Goal: Task Accomplishment & Management: Manage account settings

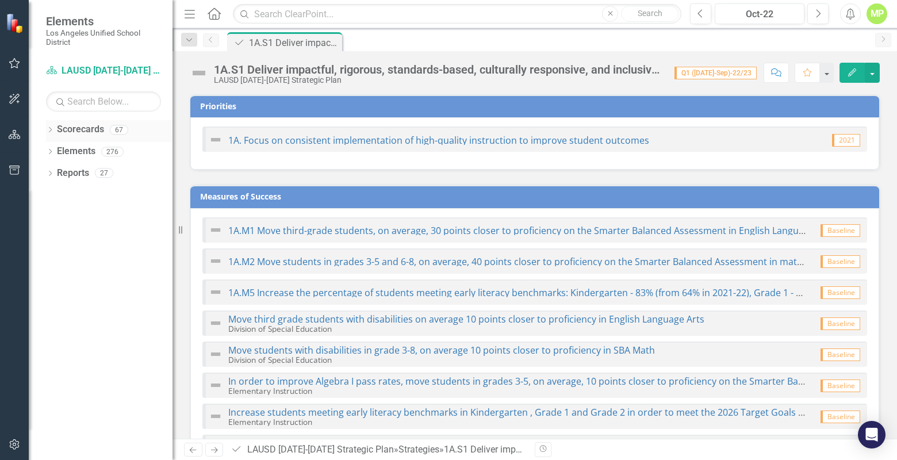
click at [51, 132] on icon "Dropdown" at bounding box center [50, 131] width 8 height 6
click at [62, 152] on div "Dropdown" at bounding box center [57, 152] width 11 height 10
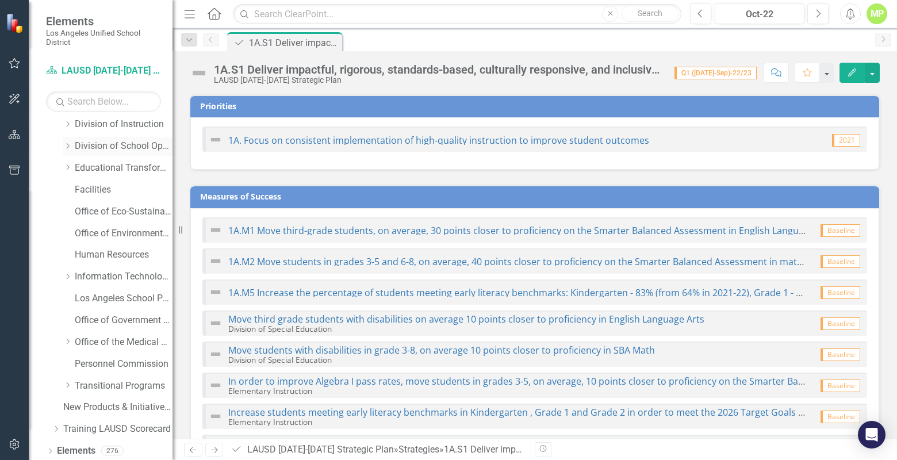
scroll to position [153, 0]
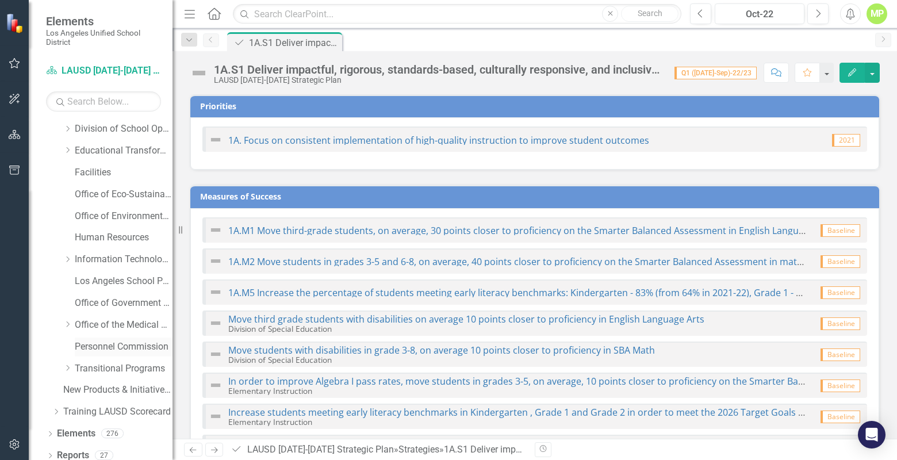
click at [105, 345] on link "Personnel Commission" at bounding box center [124, 346] width 98 height 13
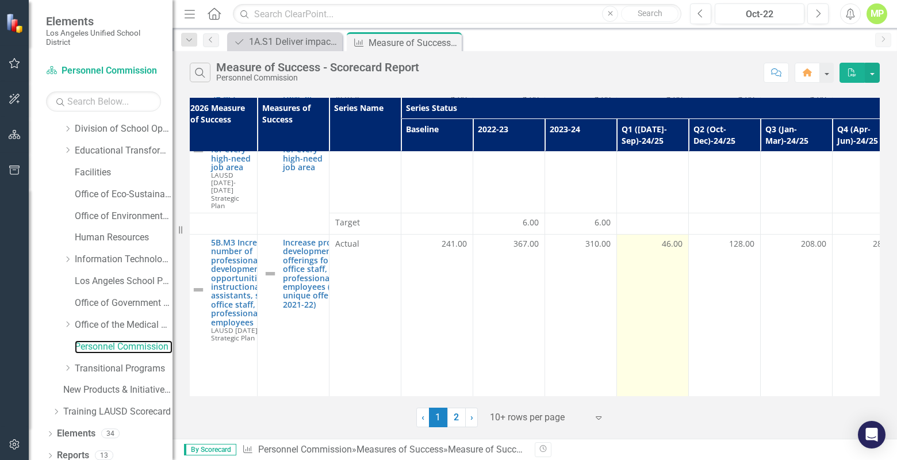
scroll to position [747, 0]
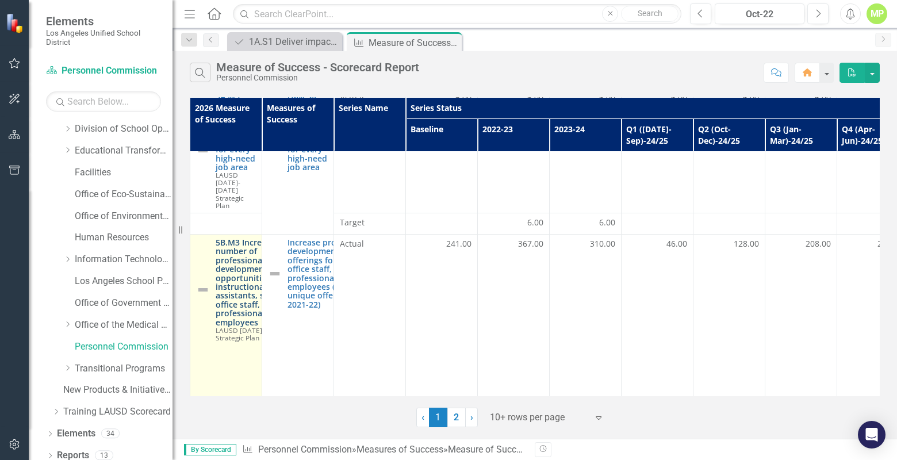
click at [237, 238] on link "5B.M3 Increase the number of professional development opportunities for instruc…" at bounding box center [259, 282] width 87 height 89
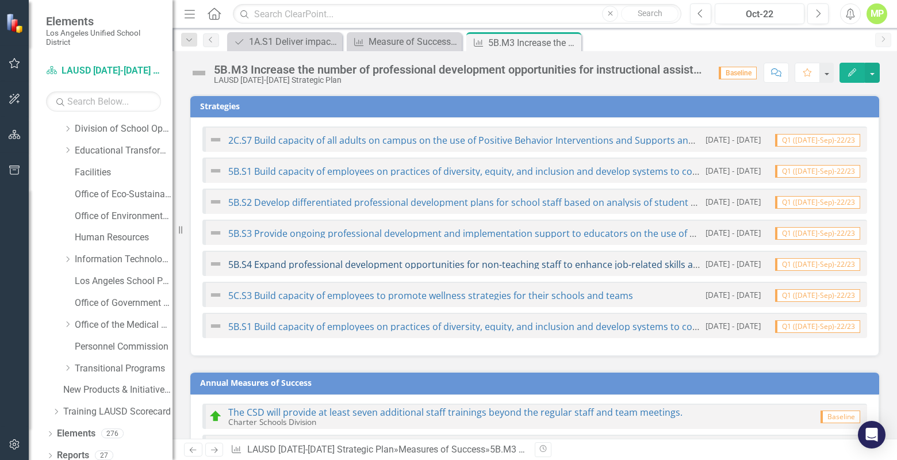
click at [408, 265] on link "5B.S4 Expand professional development opportunities for non-teaching staff to e…" at bounding box center [497, 264] width 538 height 13
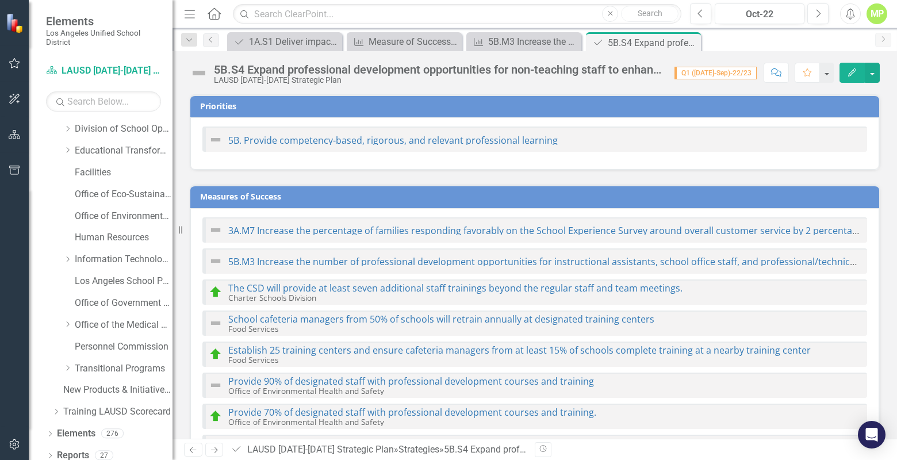
checkbox input "true"
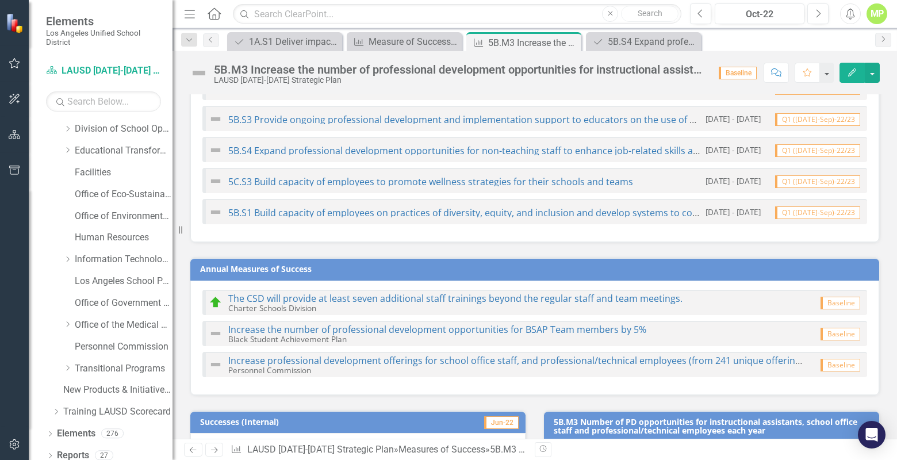
scroll to position [115, 0]
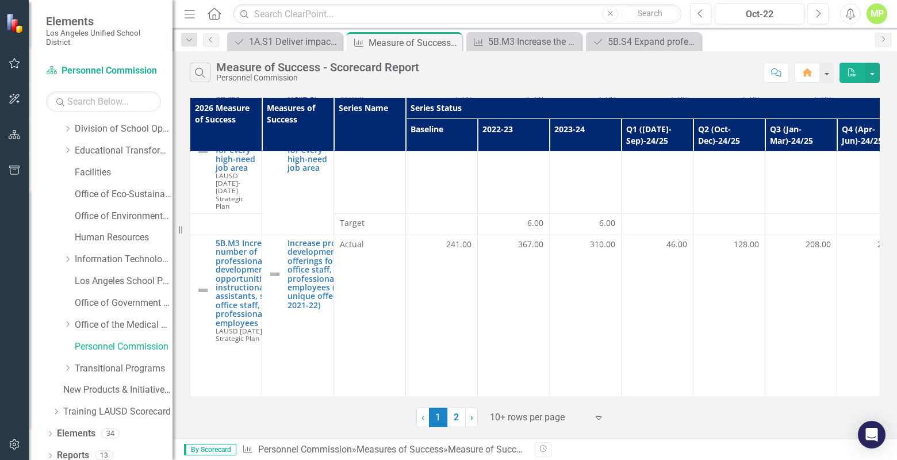
scroll to position [765, 0]
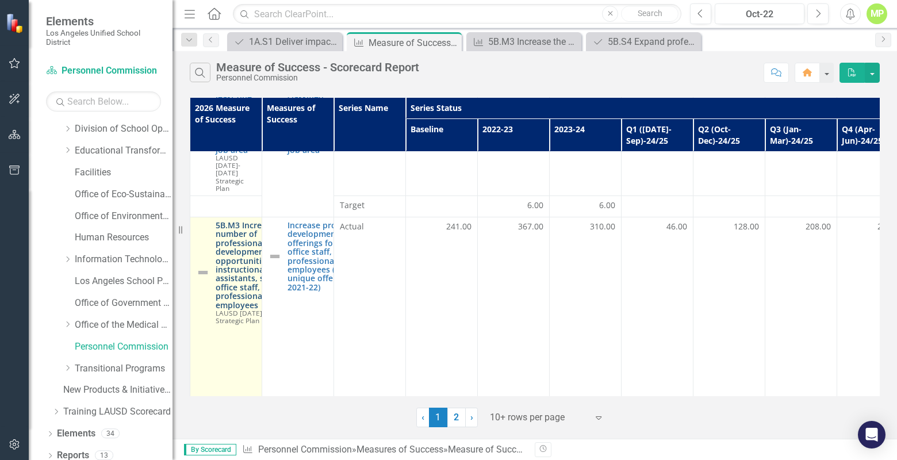
click at [231, 222] on link "5B.M3 Increase the number of professional development opportunities for instruc…" at bounding box center [259, 265] width 87 height 89
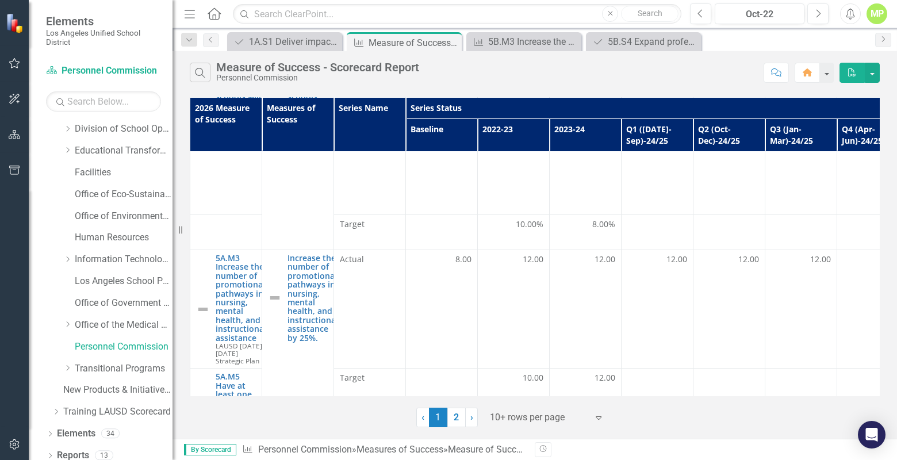
scroll to position [351, 0]
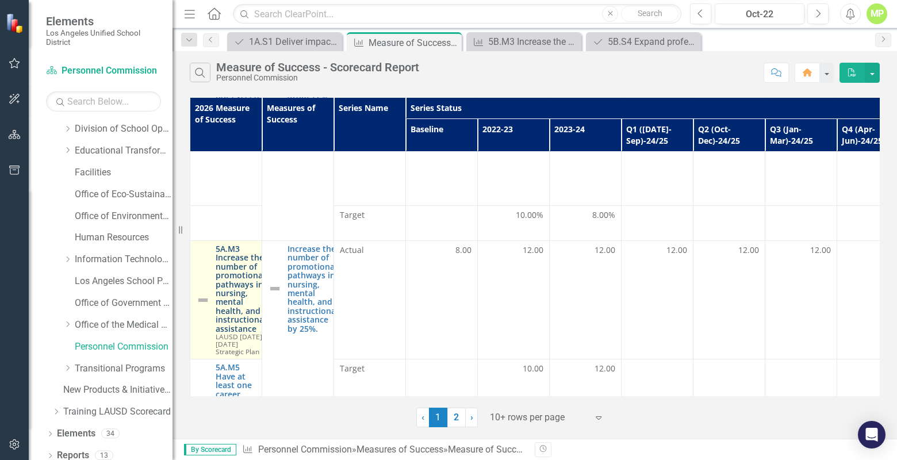
click at [231, 244] on link "5A.M3 Increase the number of promotional pathways in nursing, mental health, an…" at bounding box center [241, 288] width 51 height 89
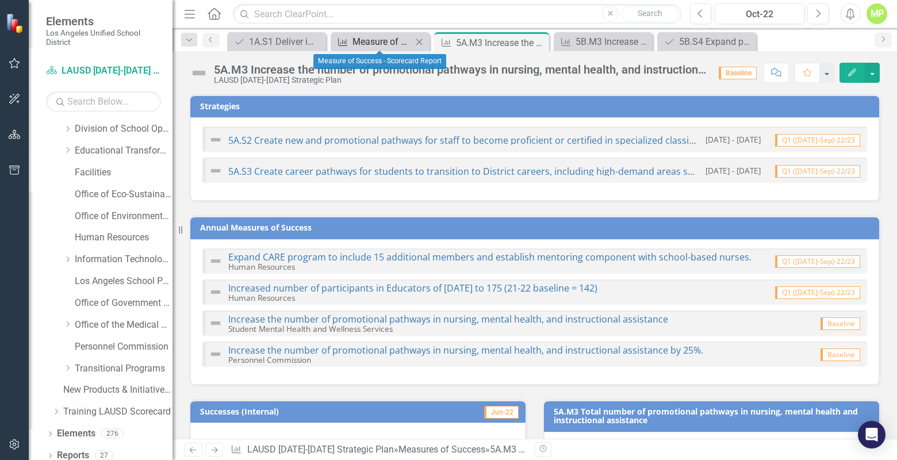
click at [378, 45] on div "Measure of Success - Scorecard Report" at bounding box center [382, 41] width 60 height 14
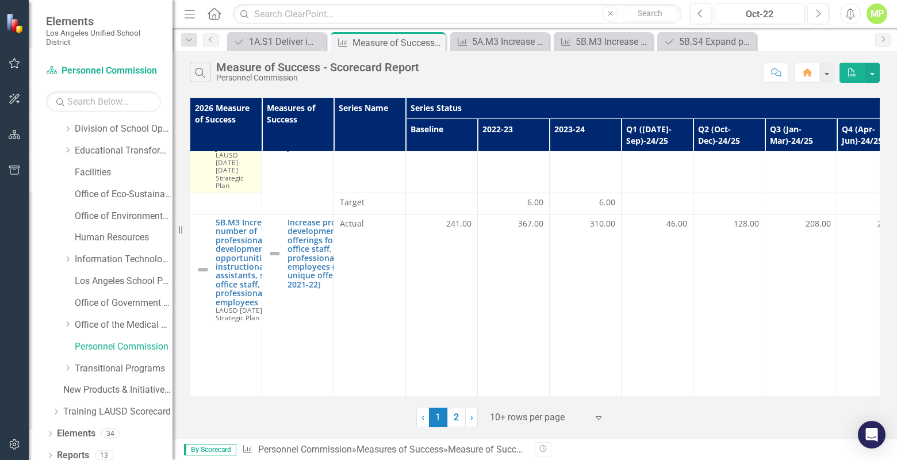
scroll to position [769, 0]
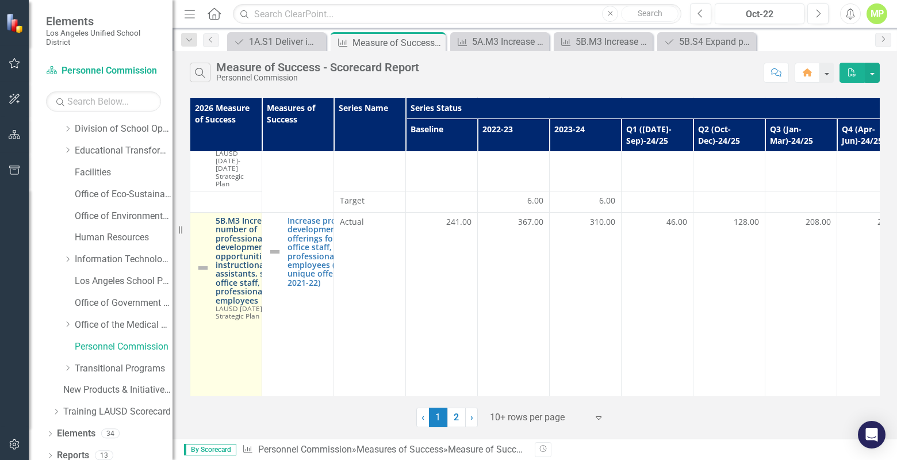
click at [234, 216] on link "5B.M3 Increase the number of professional development opportunities for instruc…" at bounding box center [259, 260] width 87 height 89
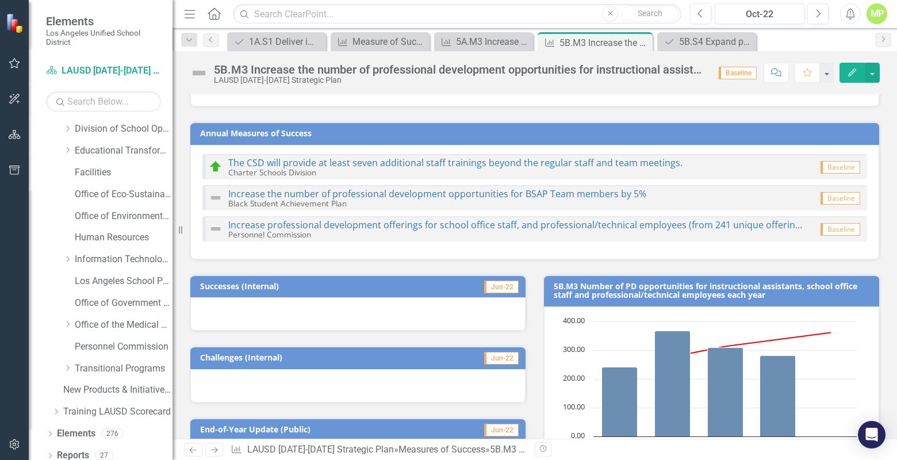
scroll to position [253, 0]
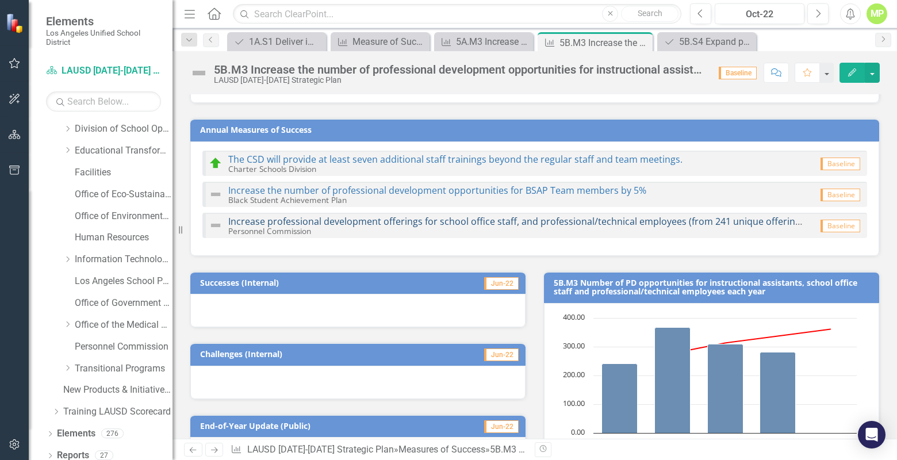
click at [368, 222] on link "Increase professional development offerings for school office staff, and profes…" at bounding box center [541, 221] width 626 height 13
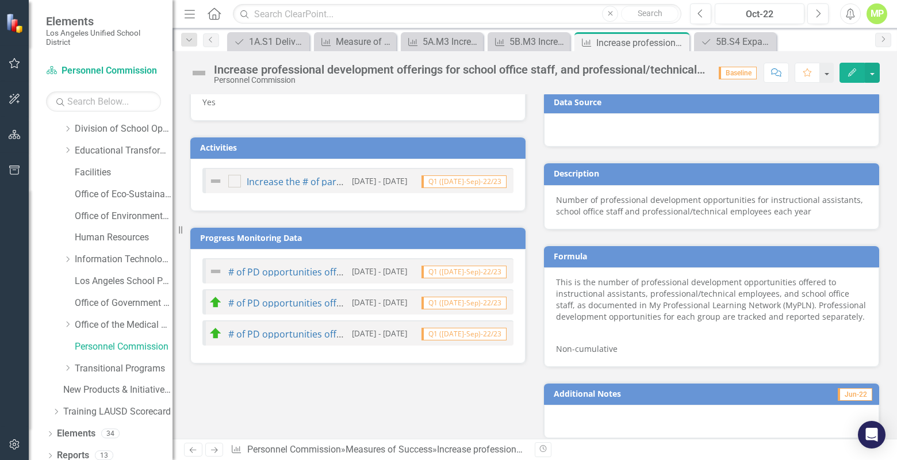
scroll to position [585, 0]
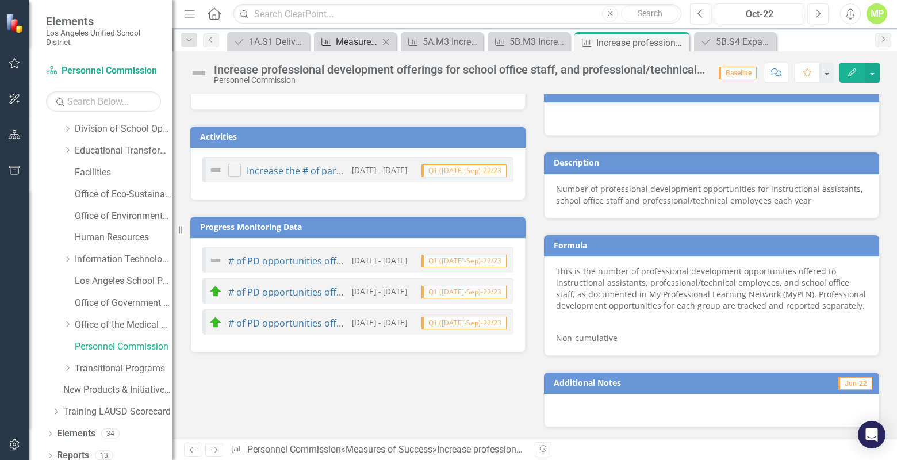
click at [353, 47] on div "Measure of Success - Scorecard Report" at bounding box center [357, 41] width 43 height 14
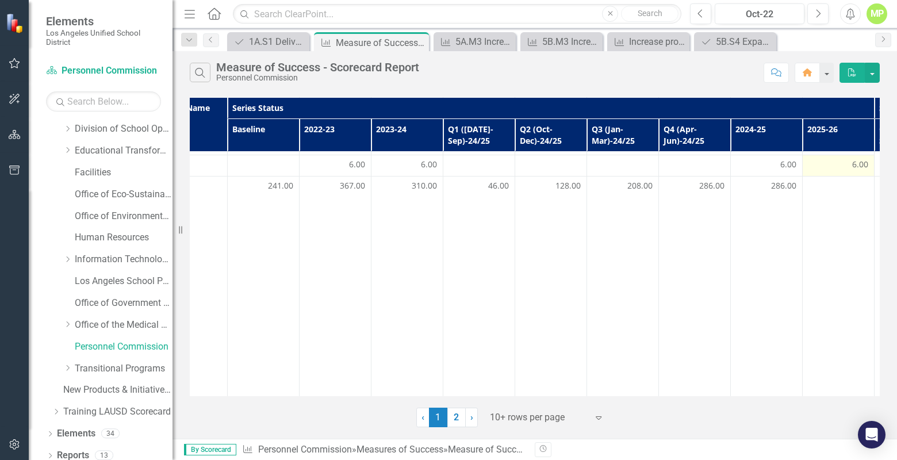
scroll to position [805, 0]
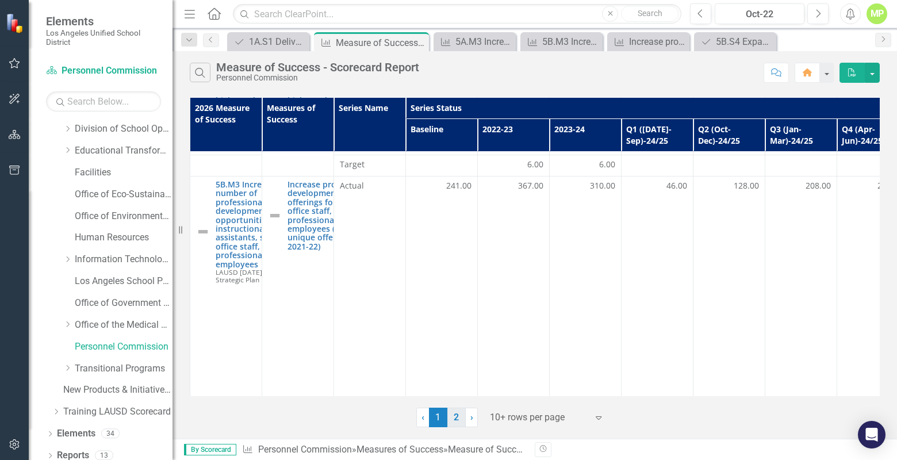
click at [455, 417] on link "2" at bounding box center [456, 418] width 18 height 20
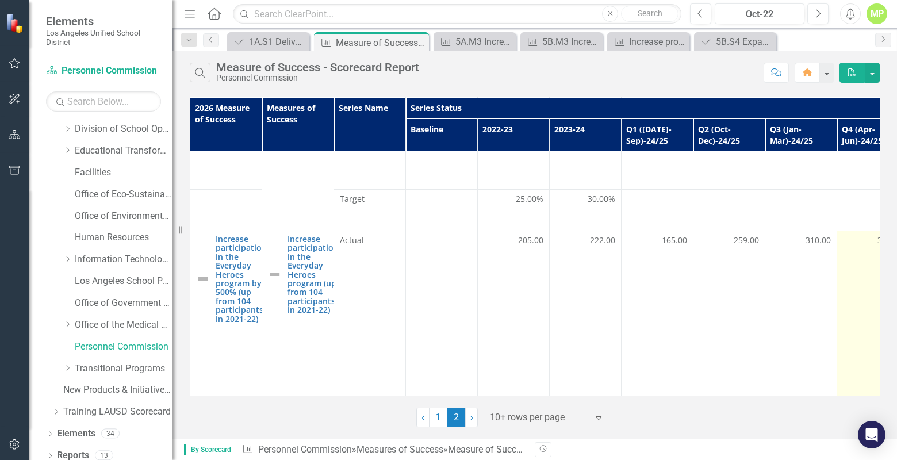
scroll to position [256, 0]
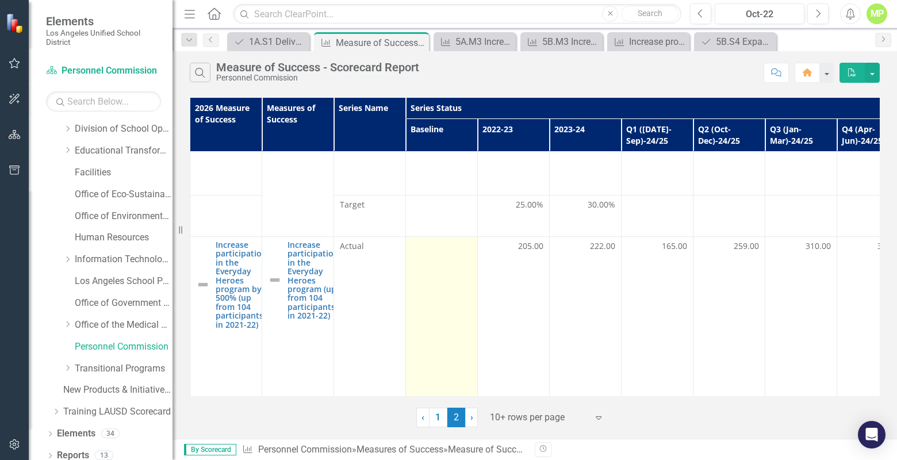
click at [450, 240] on div at bounding box center [442, 247] width 60 height 14
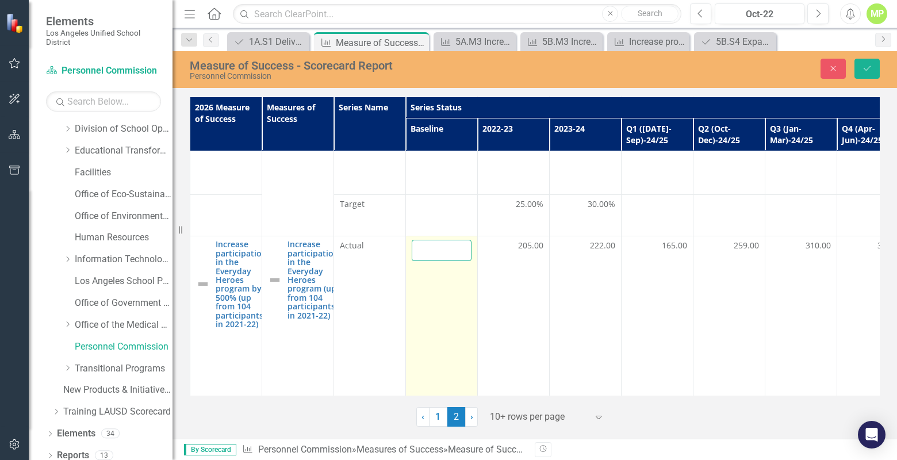
click at [432, 240] on input "number" at bounding box center [442, 250] width 60 height 21
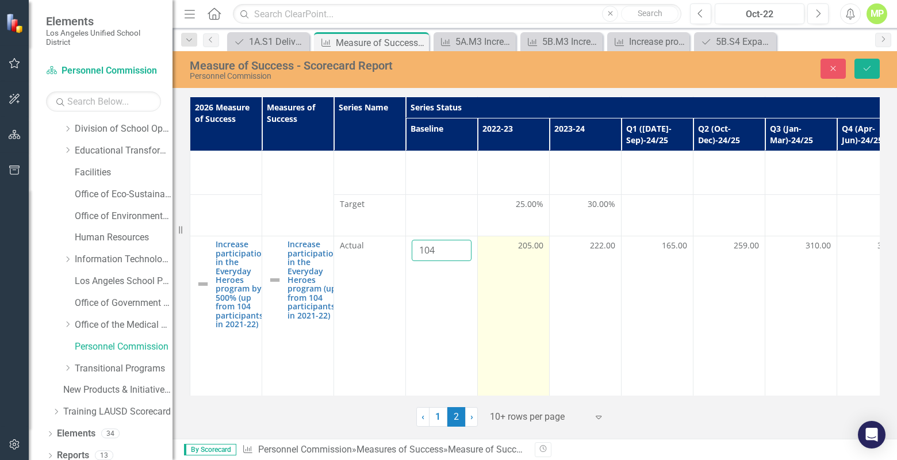
type input "104"
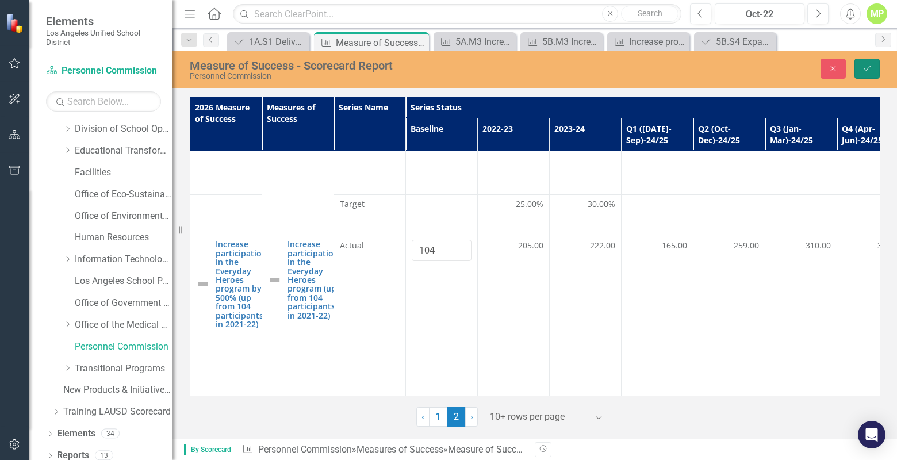
click at [856, 76] on button "Save" at bounding box center [866, 69] width 25 height 20
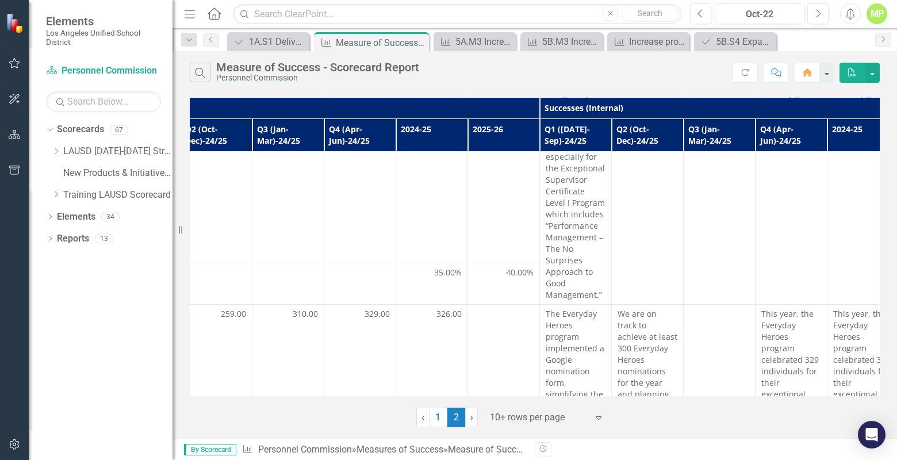
scroll to position [203, 513]
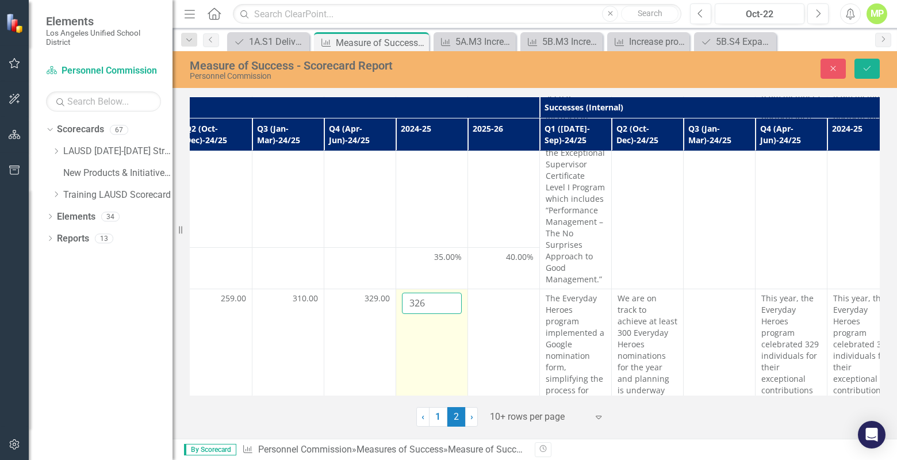
click at [429, 293] on input "326" at bounding box center [432, 303] width 60 height 21
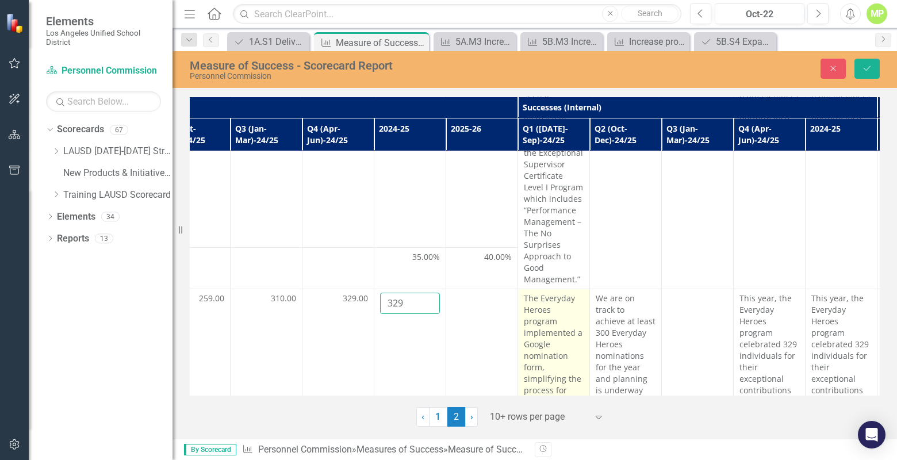
scroll to position [203, 527]
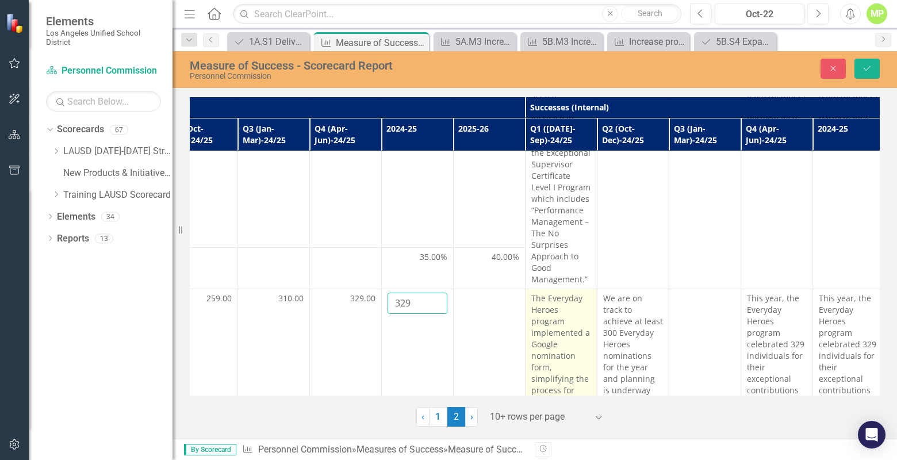
type input "329"
click button "Save" at bounding box center [866, 69] width 25 height 20
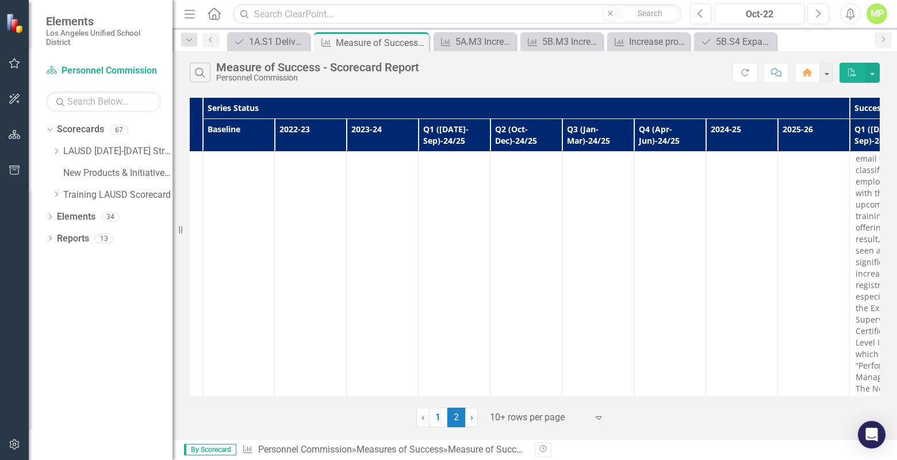
scroll to position [0, 203]
